Goal: Find specific page/section: Find specific page/section

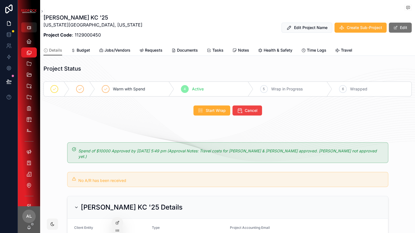
scroll to position [116, 0]
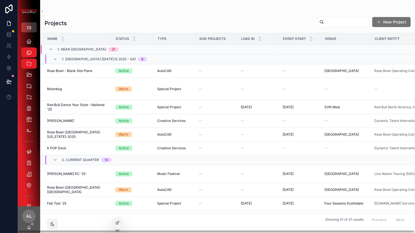
click at [30, 30] on icon "scrollable content" at bounding box center [29, 27] width 4 height 4
click at [29, 27] on icon "scrollable content" at bounding box center [29, 27] width 4 height 4
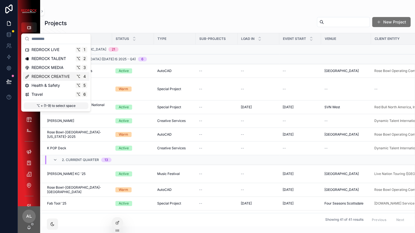
click at [44, 75] on span "REDROCK CREATIVE" at bounding box center [50, 77] width 38 height 6
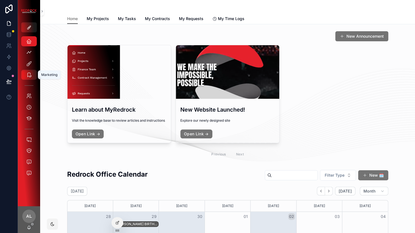
click at [30, 74] on icon "scrollable content" at bounding box center [29, 75] width 6 height 6
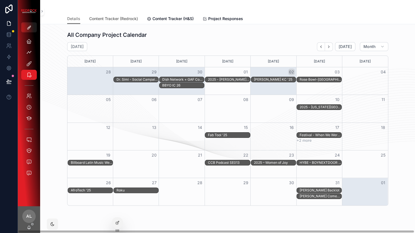
click at [117, 17] on span "Content Tracker (Redrock)" at bounding box center [113, 19] width 49 height 6
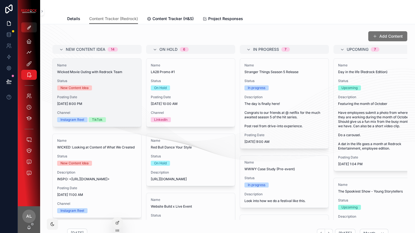
click at [104, 80] on span "Status" at bounding box center [97, 81] width 80 height 4
